Goal: Information Seeking & Learning: Learn about a topic

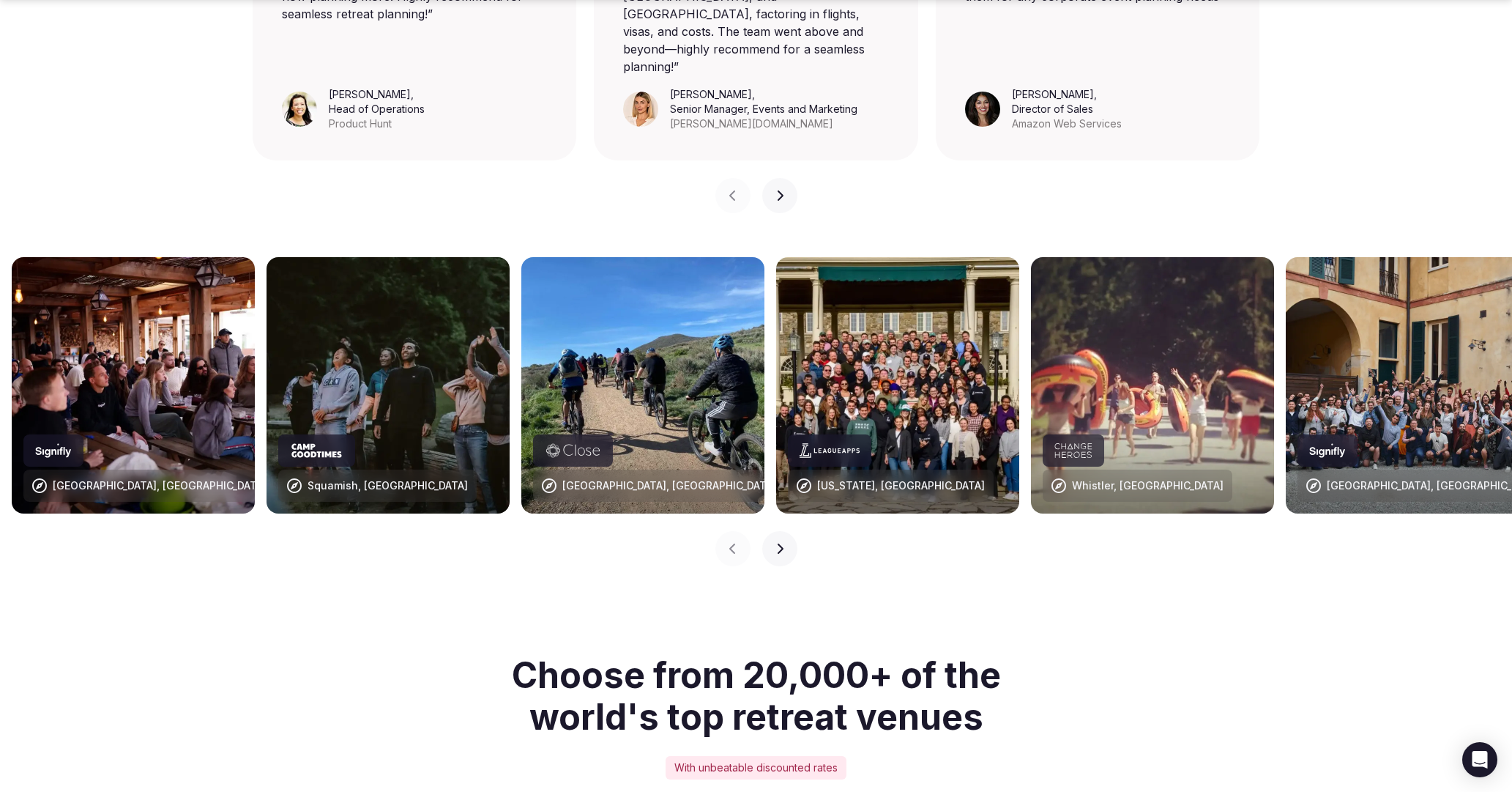
scroll to position [1342, 0]
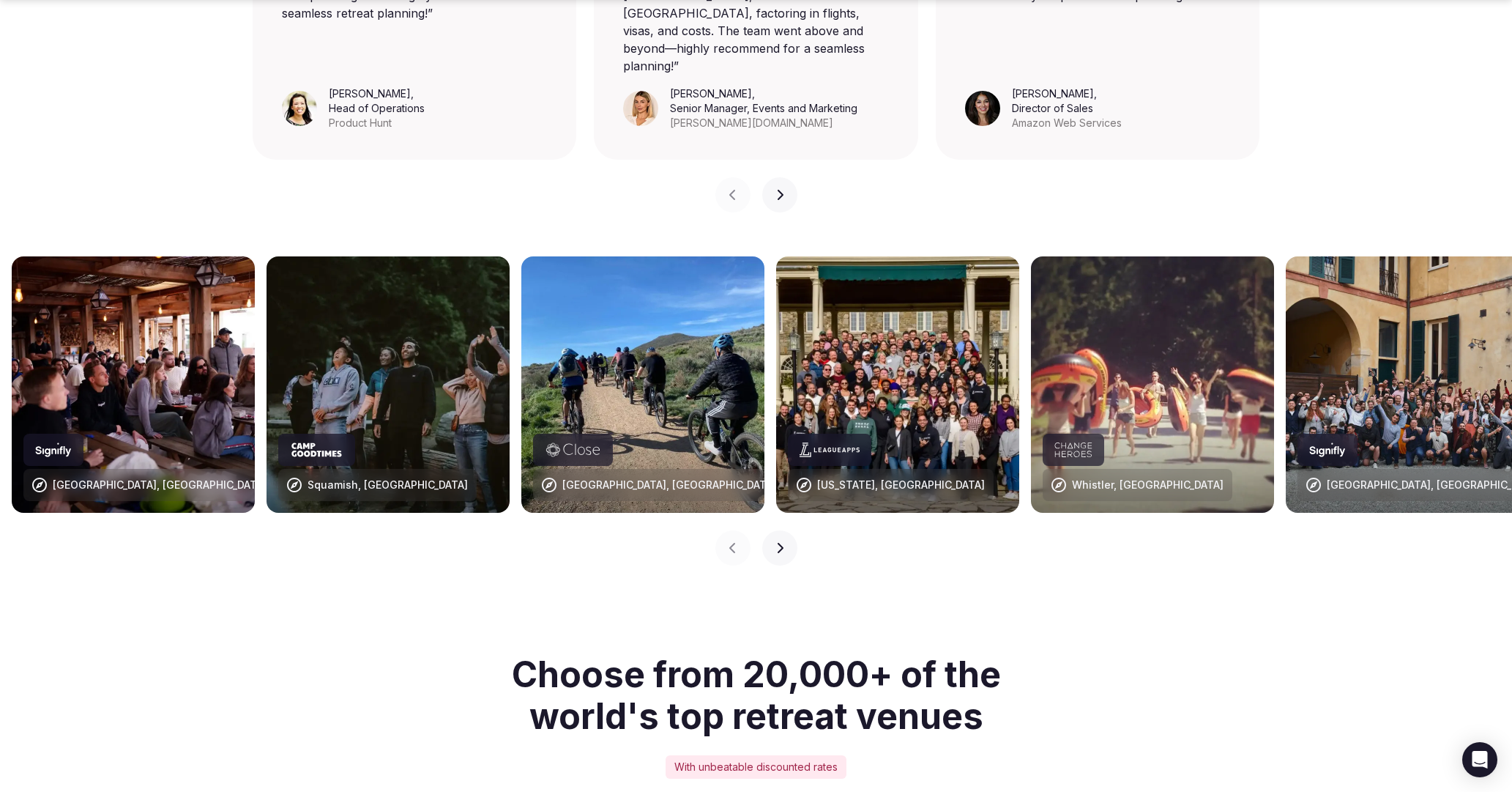
click at [783, 542] on icon "button" at bounding box center [779, 547] width 6 height 10
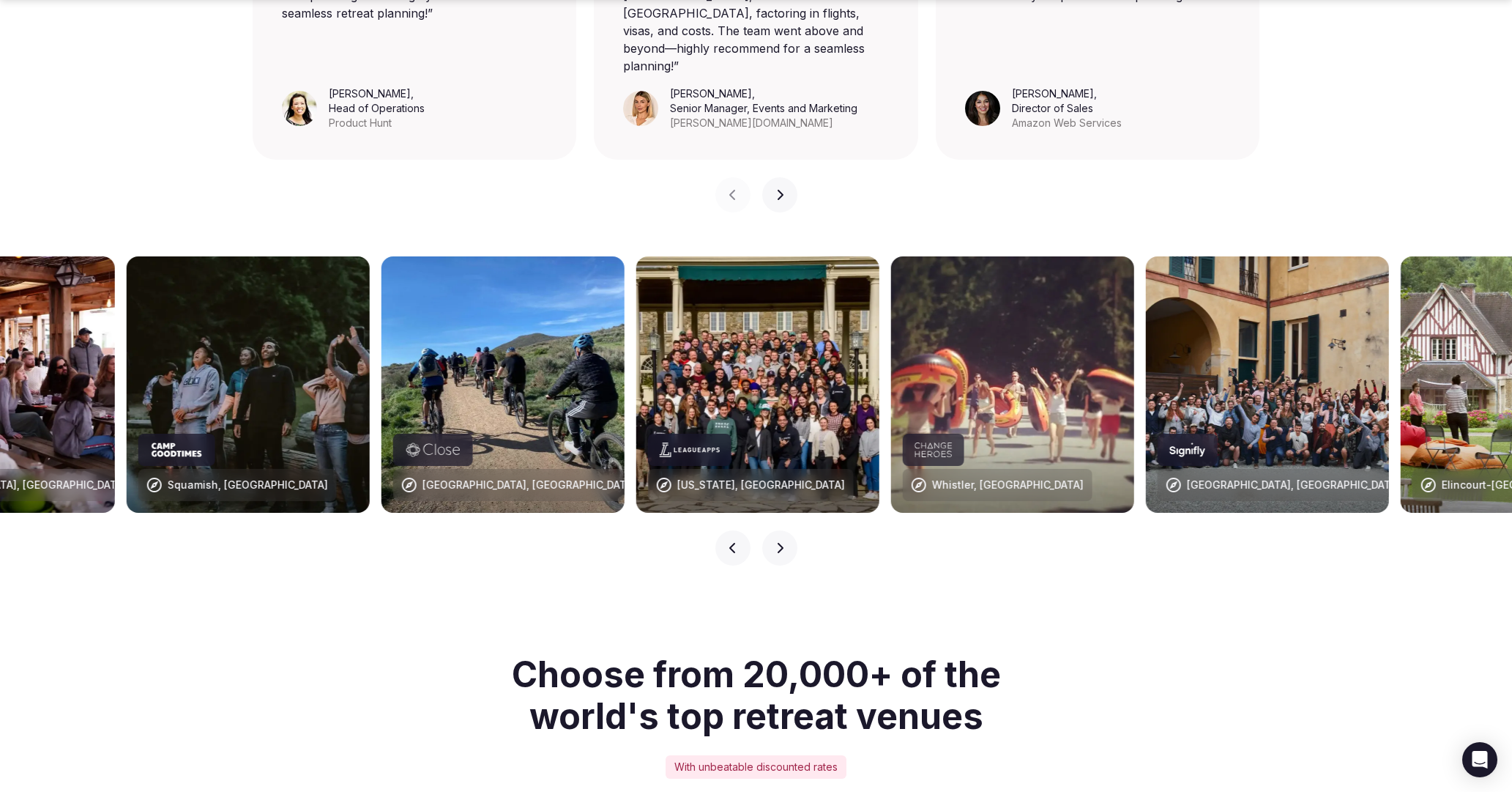
click at [783, 542] on icon "button" at bounding box center [779, 547] width 11 height 11
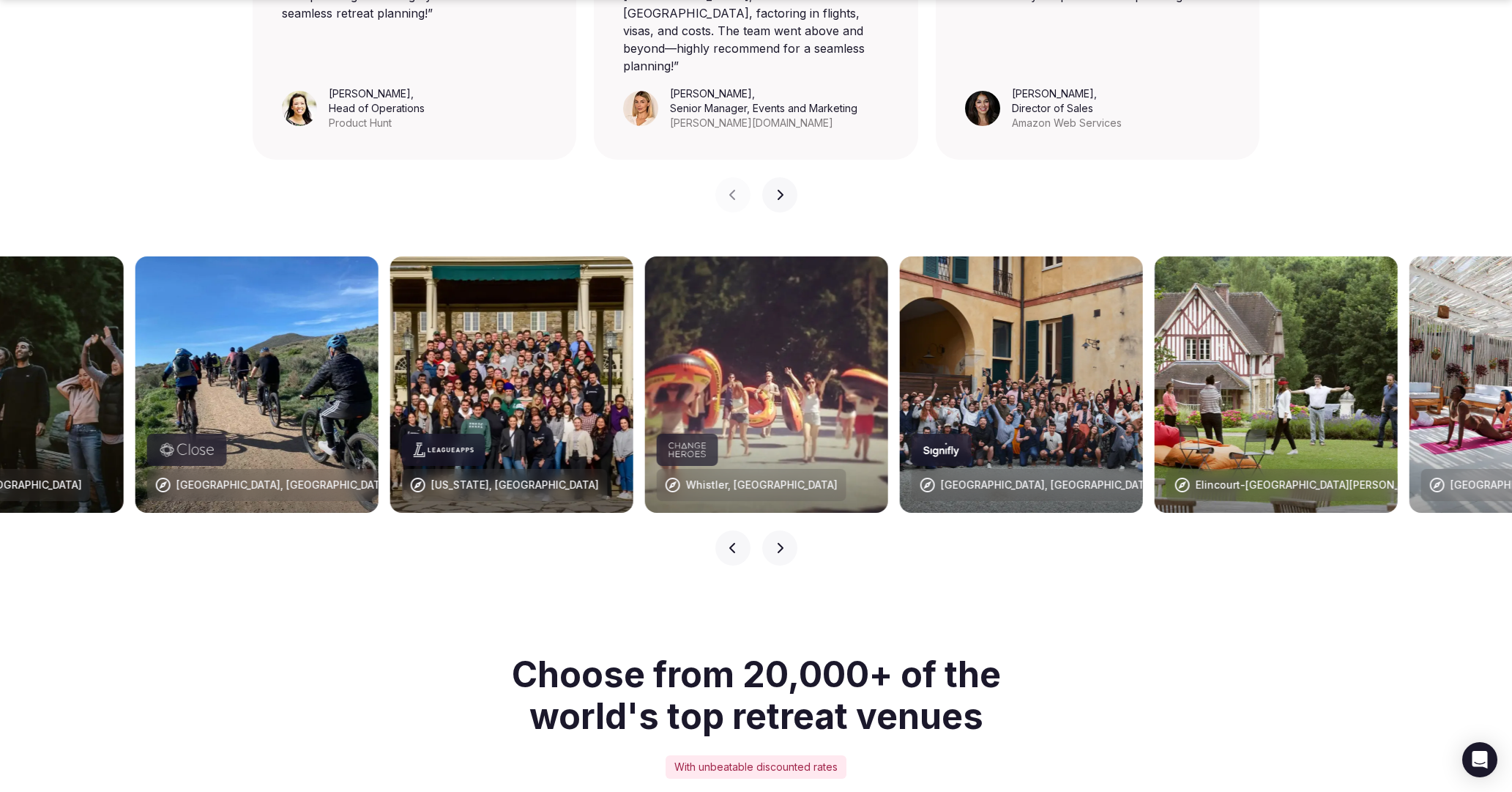
click at [783, 542] on icon "button" at bounding box center [779, 547] width 11 height 11
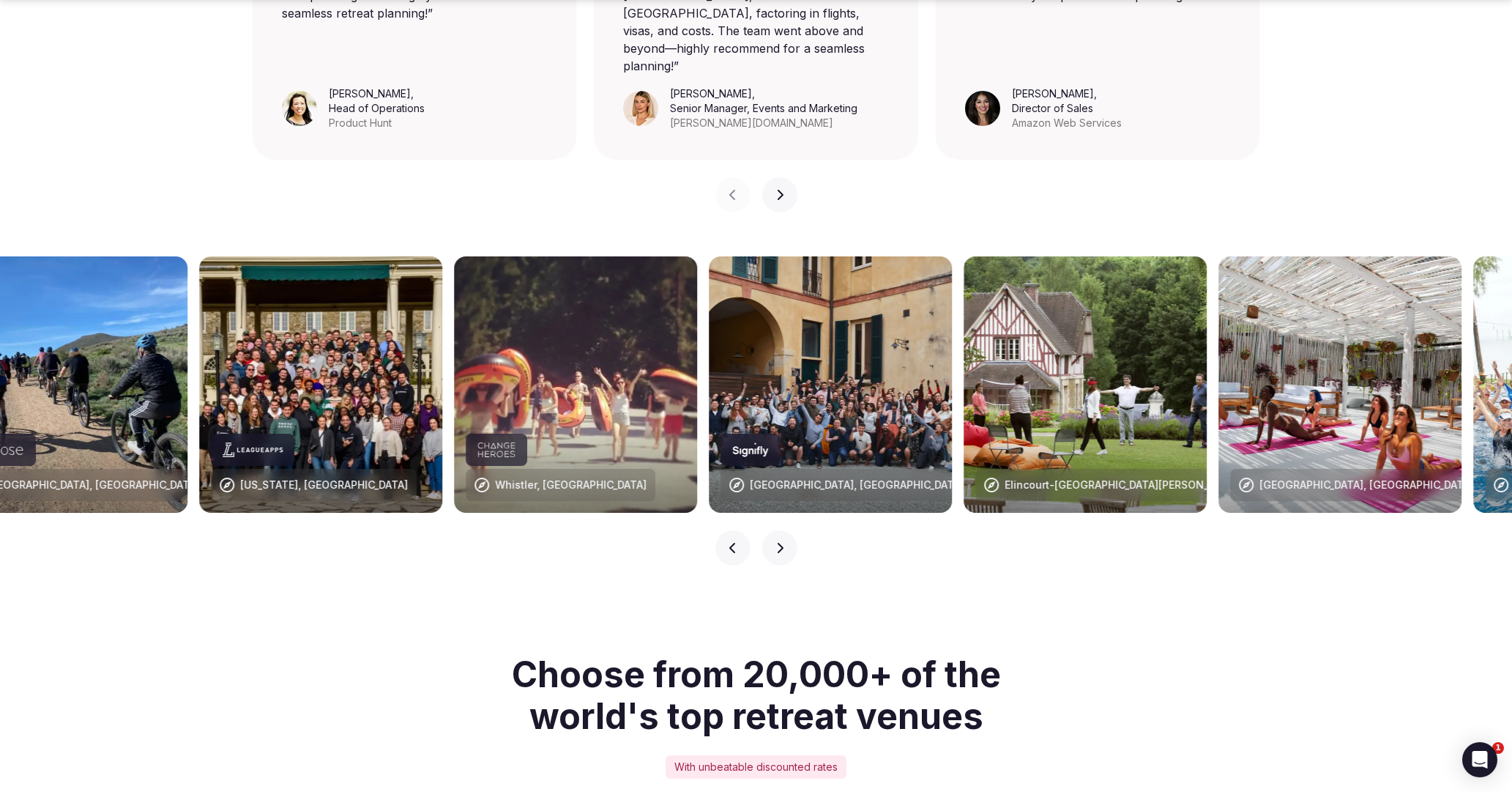
click at [783, 542] on icon "button" at bounding box center [779, 547] width 11 height 11
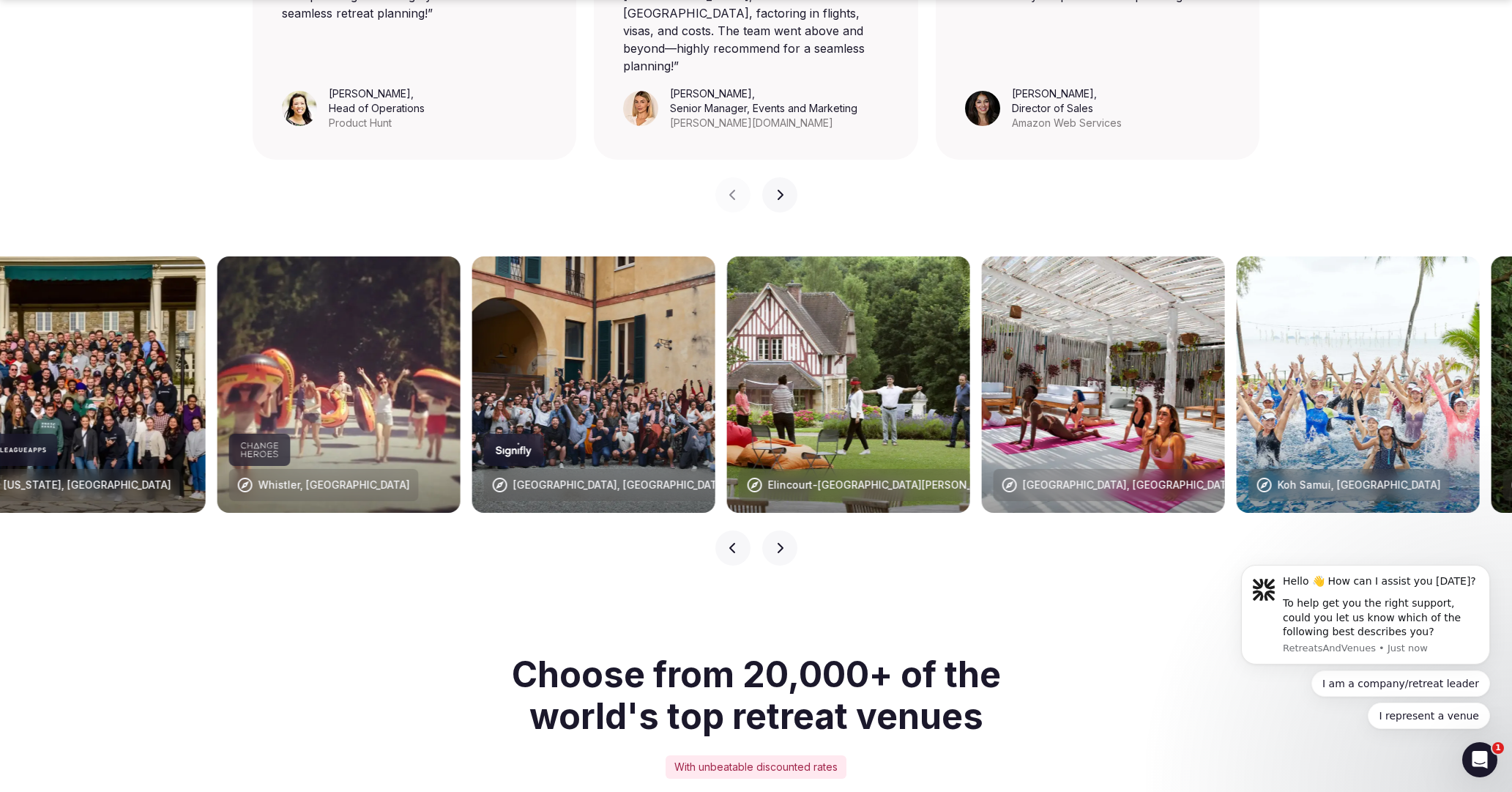
scroll to position [0, 0]
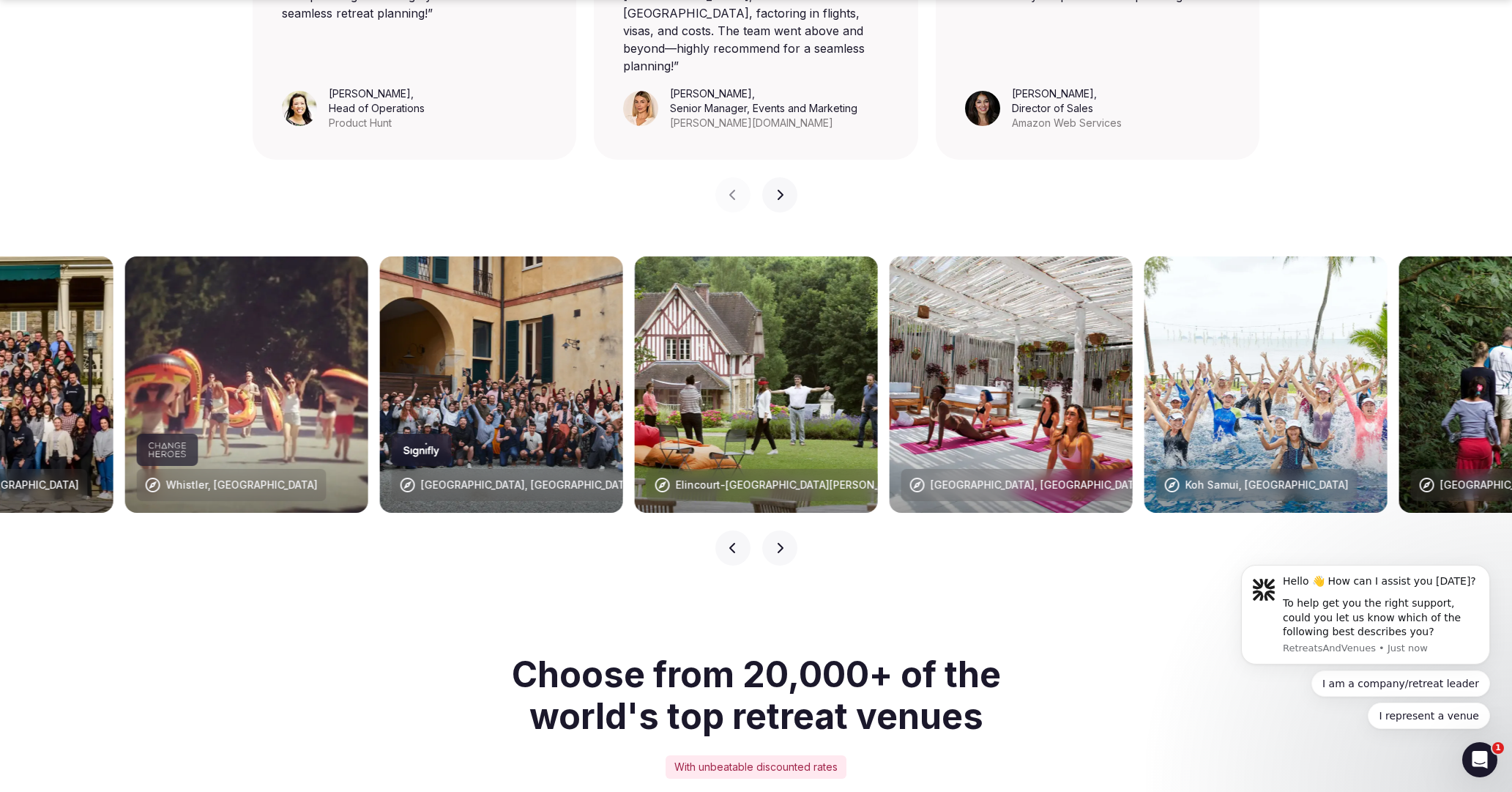
click at [783, 542] on icon "button" at bounding box center [779, 547] width 11 height 11
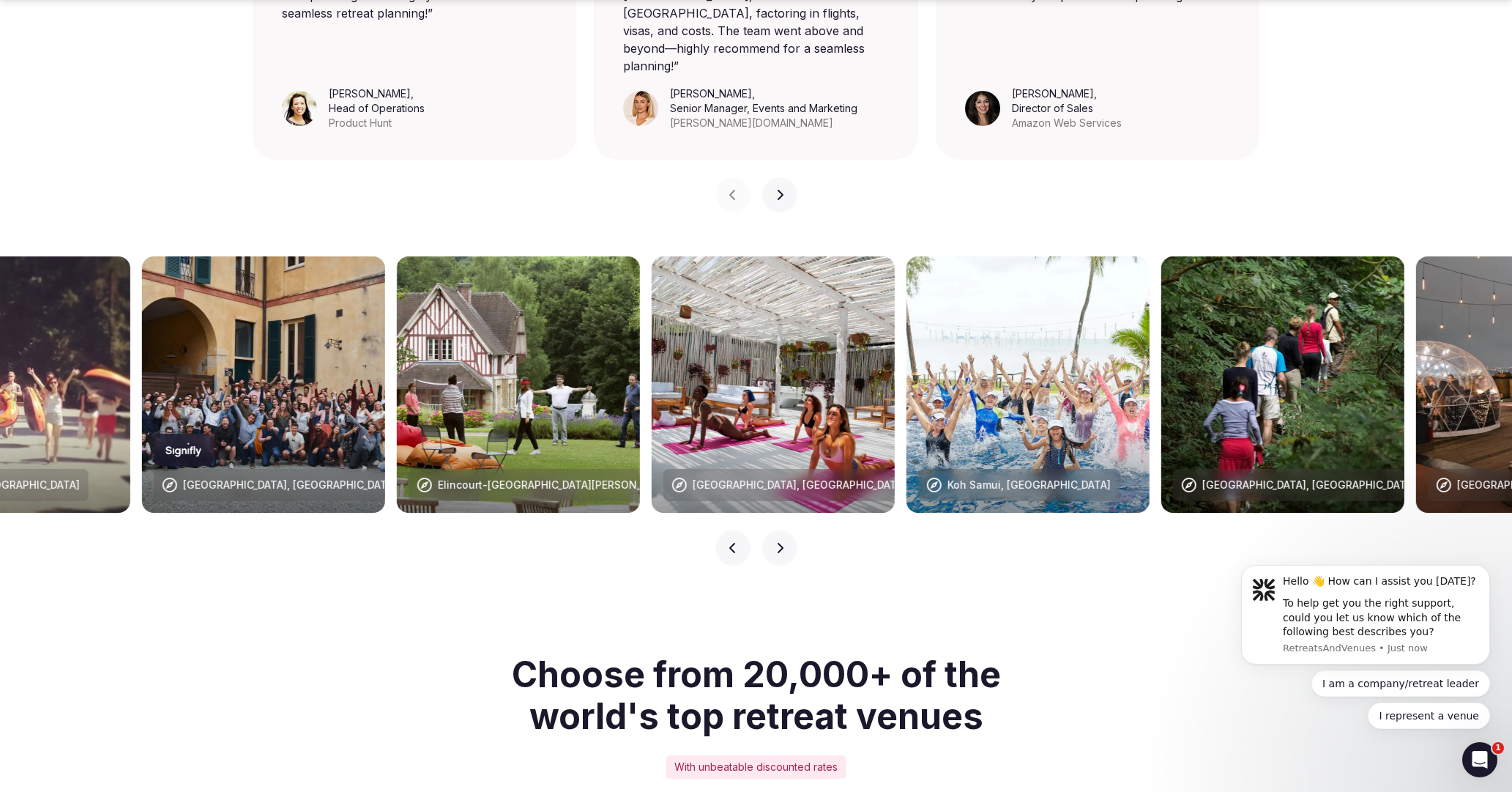
click at [783, 542] on icon "button" at bounding box center [779, 547] width 11 height 11
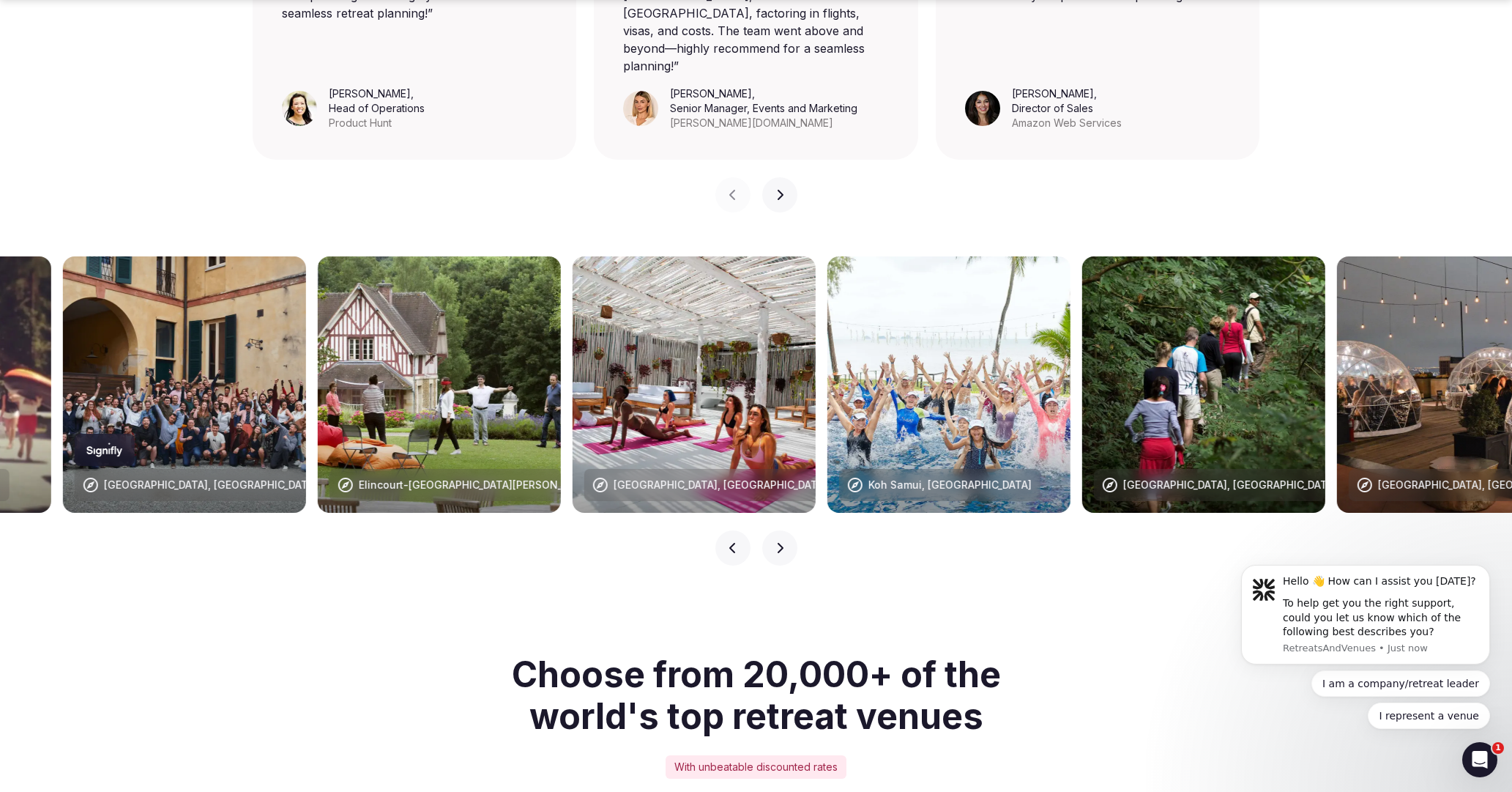
click at [783, 542] on icon "button" at bounding box center [779, 547] width 11 height 11
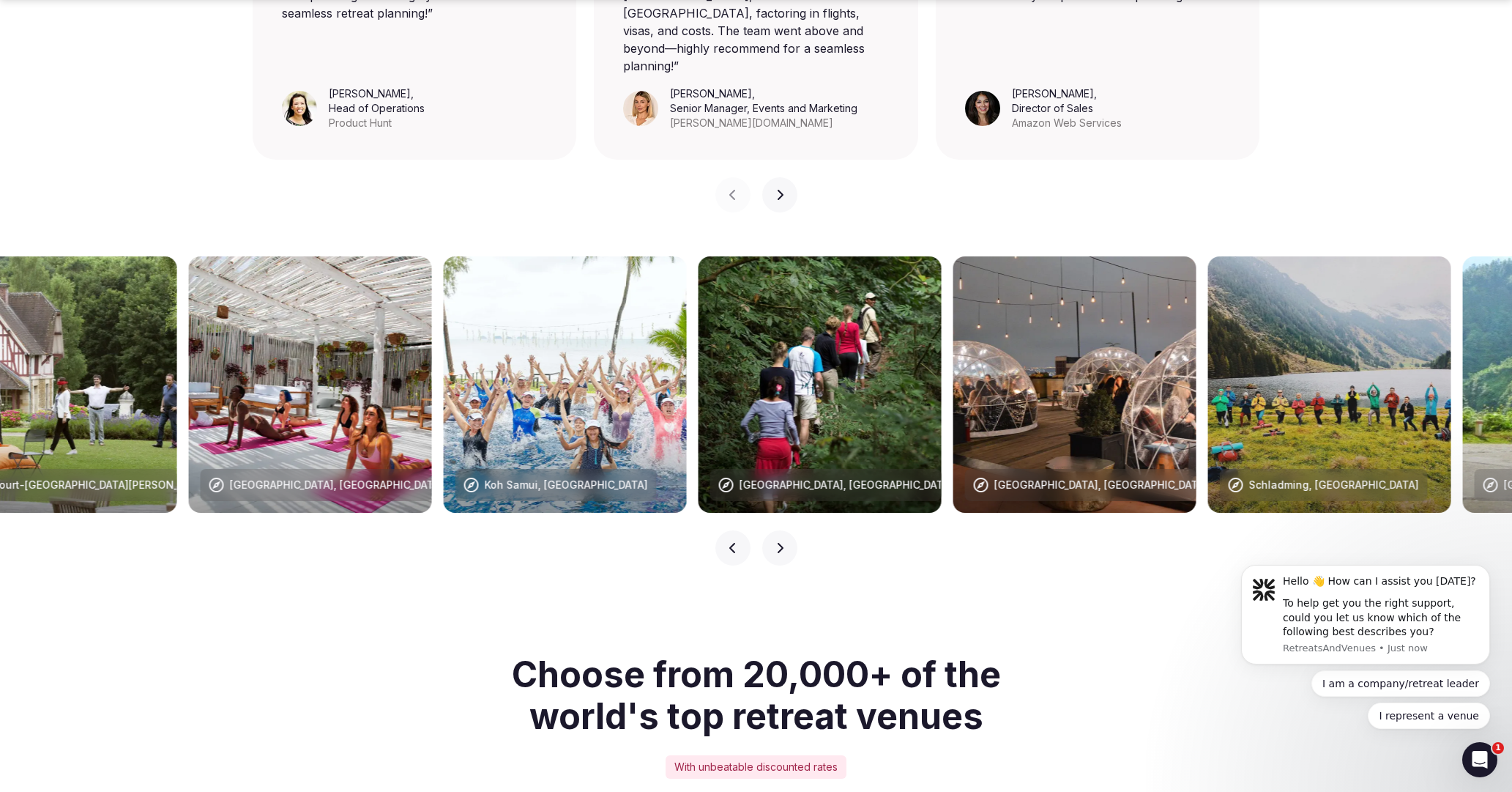
click at [783, 542] on icon "button" at bounding box center [779, 547] width 11 height 11
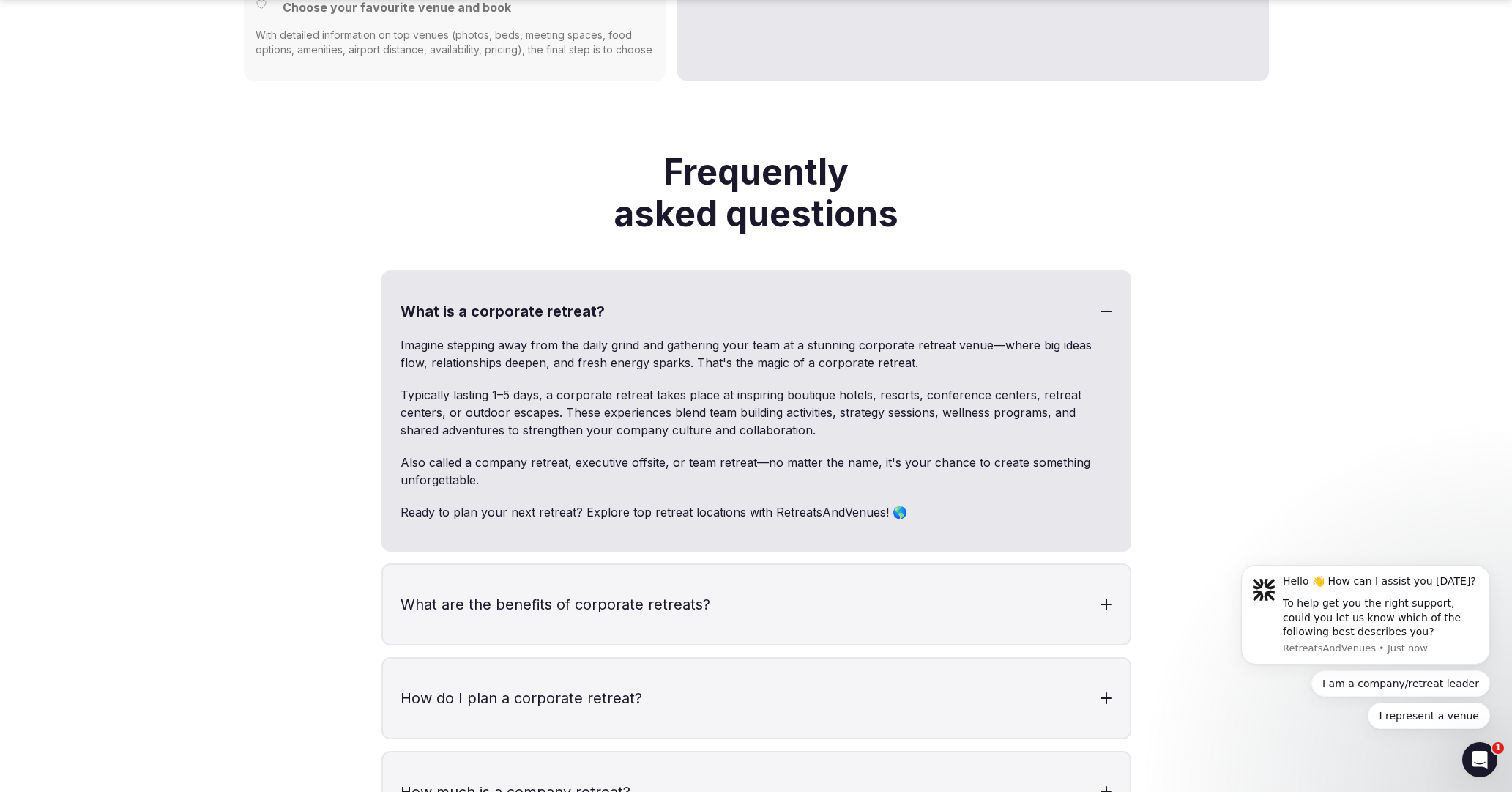
scroll to position [4129, 0]
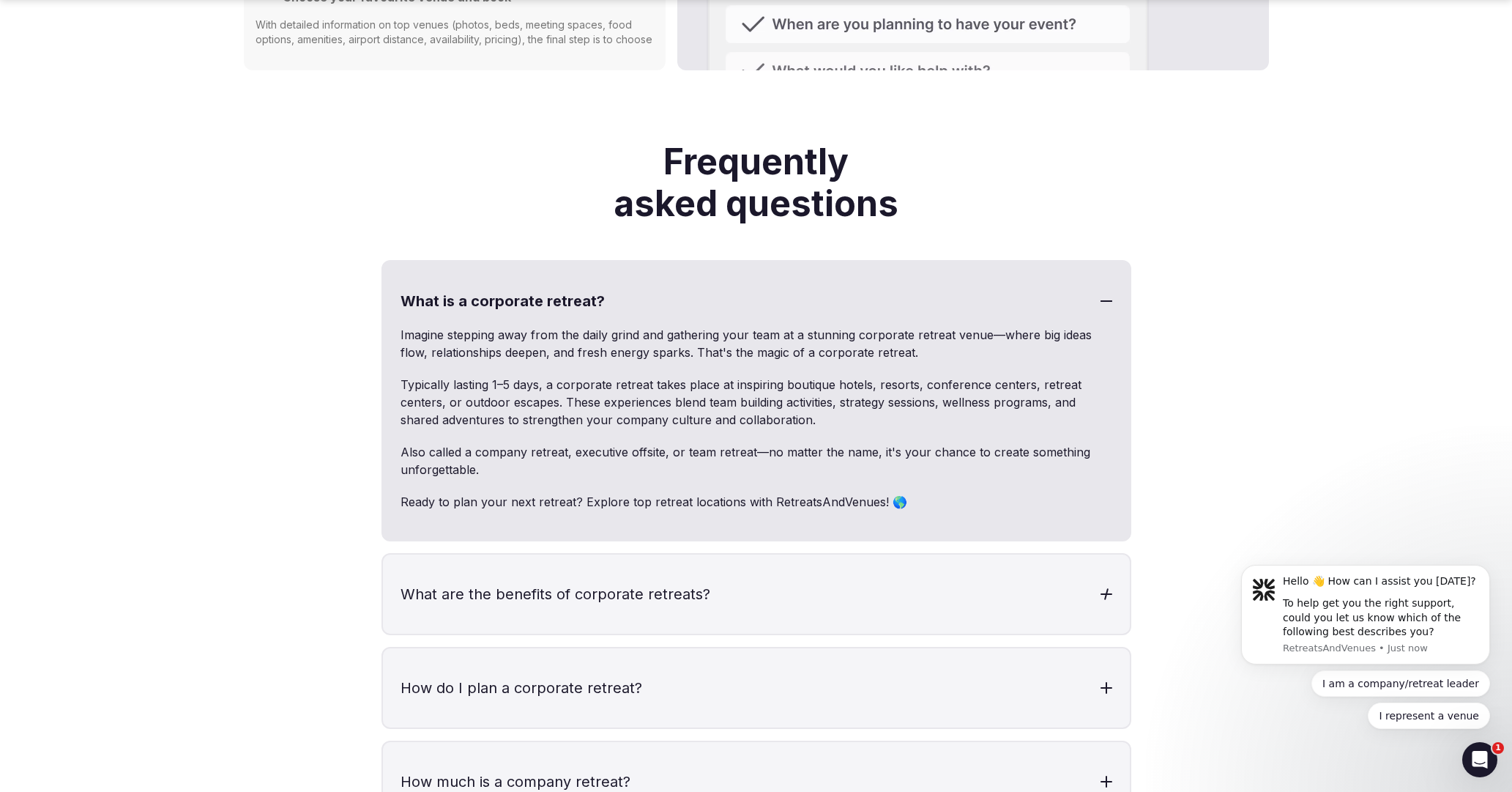
click at [881, 560] on h3 "What are the benefits of corporate retreats?" at bounding box center [756, 594] width 747 height 79
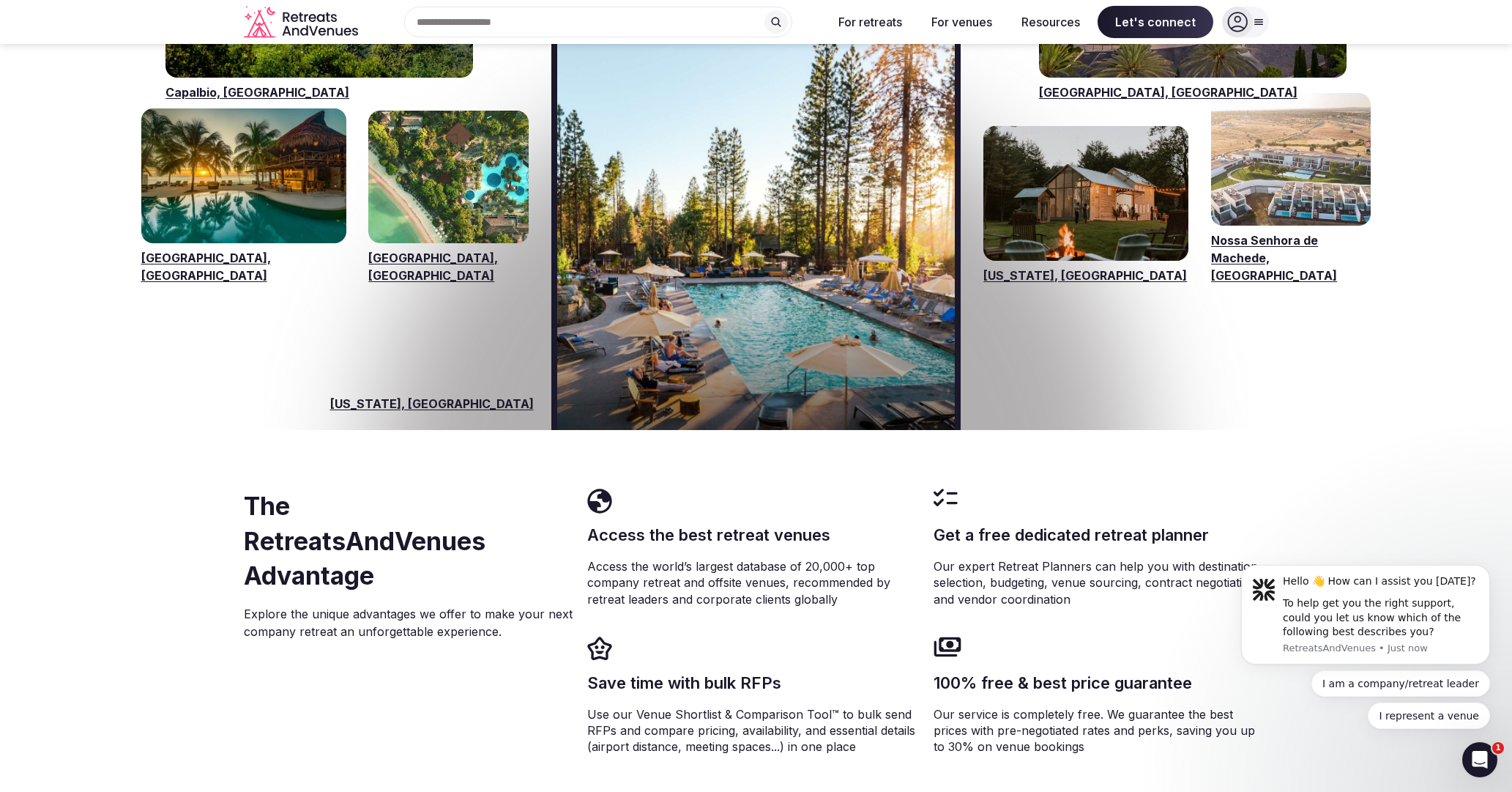
scroll to position [2373, 0]
